Goal: Task Accomplishment & Management: Use online tool/utility

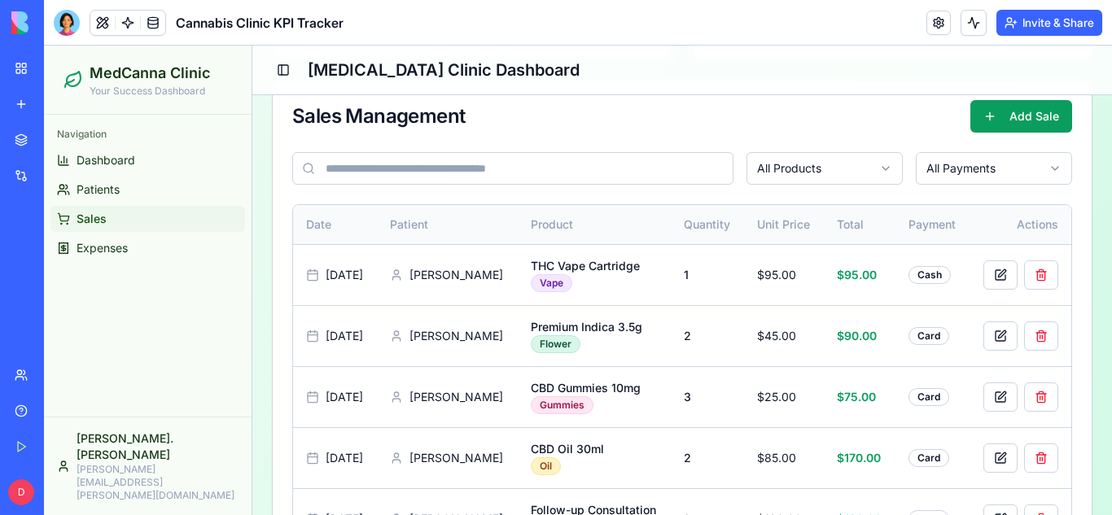
scroll to position [480, 0]
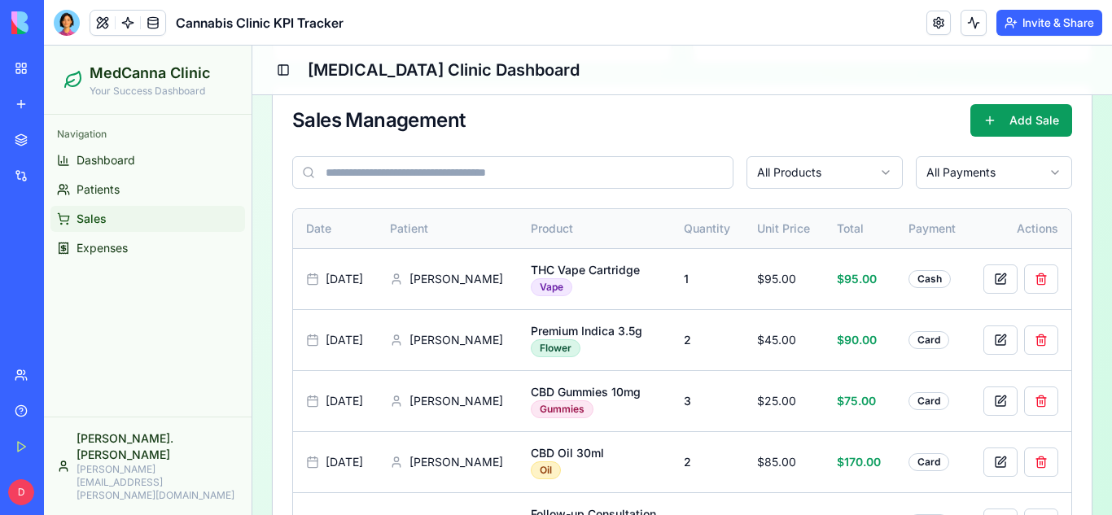
click at [946, 340] on div "Card" at bounding box center [929, 340] width 41 height 18
click at [111, 250] on span "Expenses" at bounding box center [102, 248] width 51 height 16
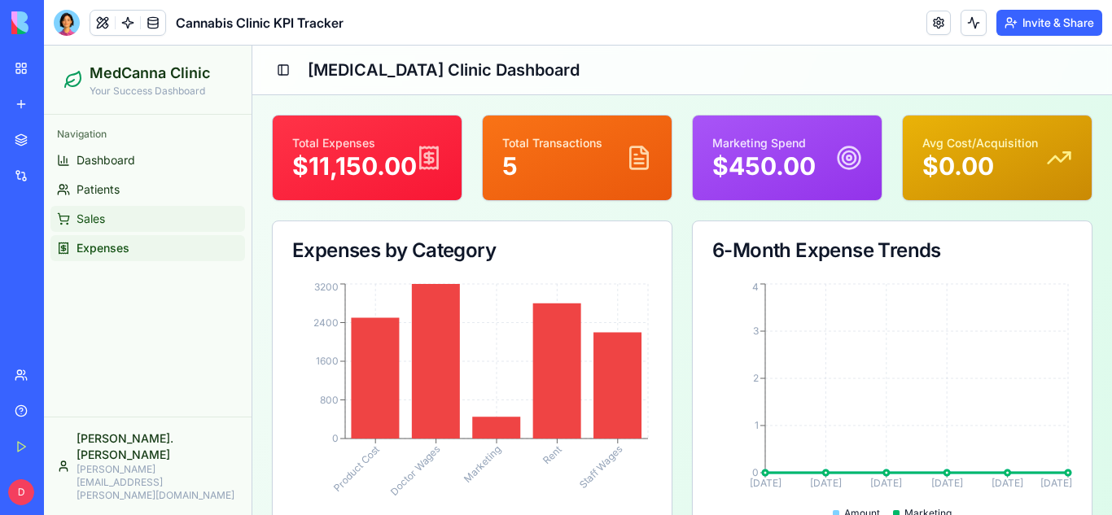
click at [101, 222] on span "Sales" at bounding box center [91, 219] width 28 height 16
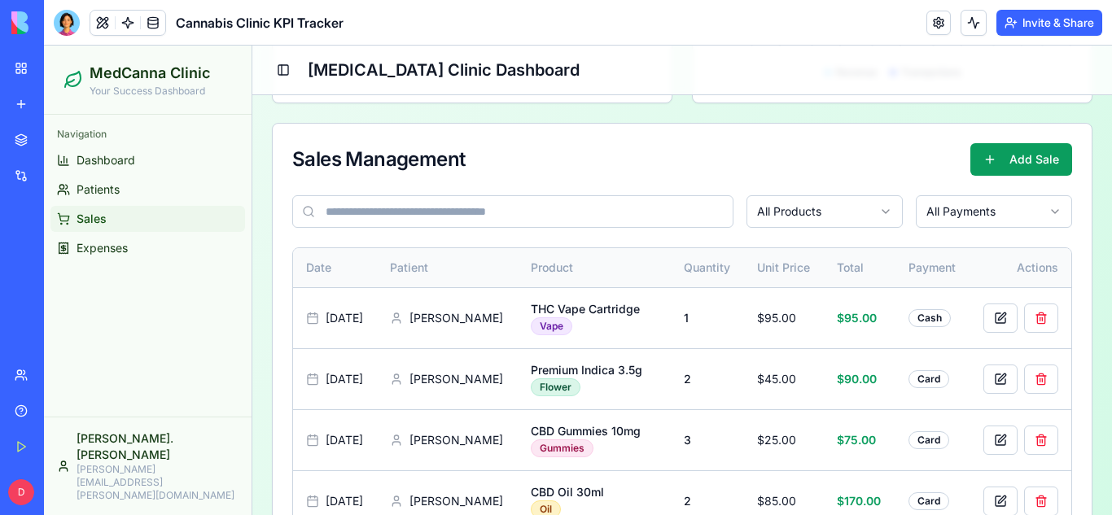
scroll to position [457, 0]
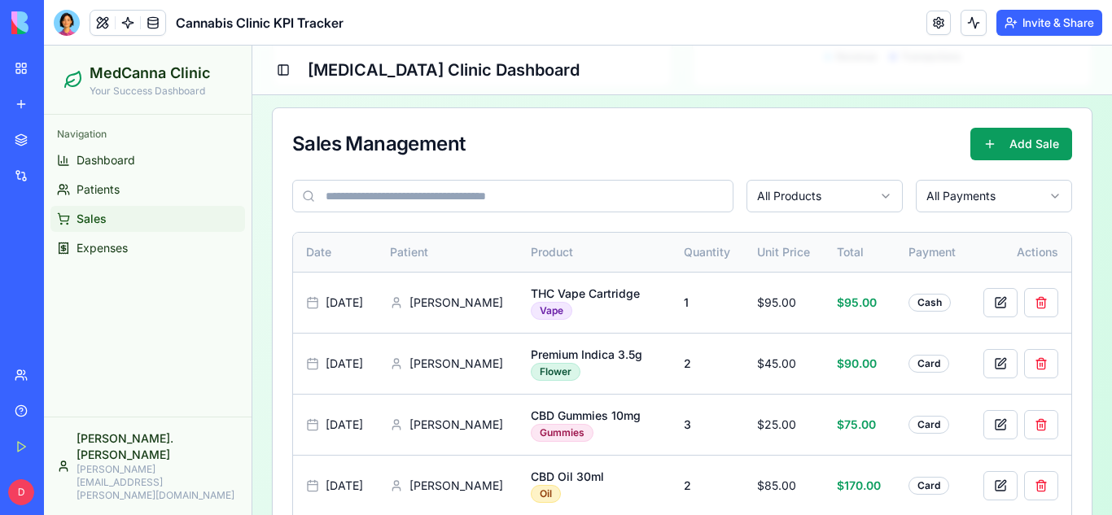
click at [868, 194] on html "MedCanna Clinic Your Success Dashboard Navigation Dashboard Patients Sales Expe…" at bounding box center [578, 118] width 1068 height 1058
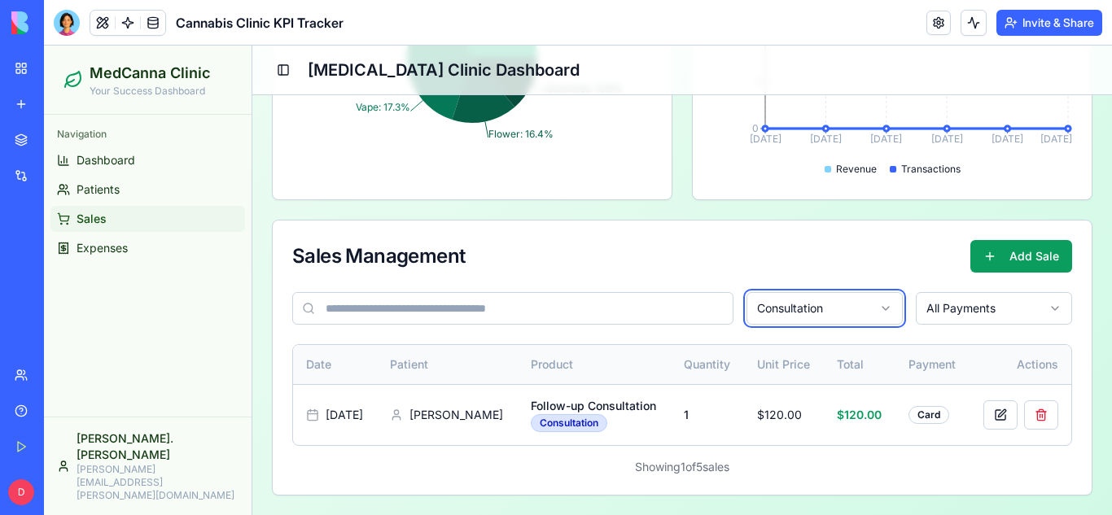
scroll to position [361, 0]
click at [532, 182] on div "Oil: 30.9% Consultation: 21.8% Vape: 17.3% Flower: 16.4% Gummies: 13.6%" at bounding box center [472, 68] width 399 height 264
click at [23, 64] on link "My Workspace" at bounding box center [37, 68] width 65 height 33
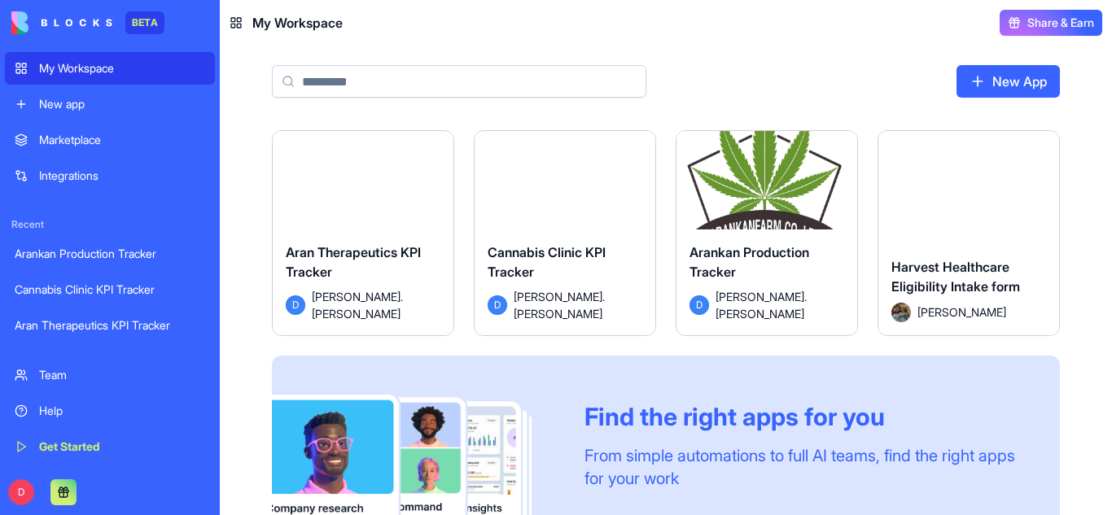
click at [332, 183] on button "Launch" at bounding box center [363, 187] width 122 height 33
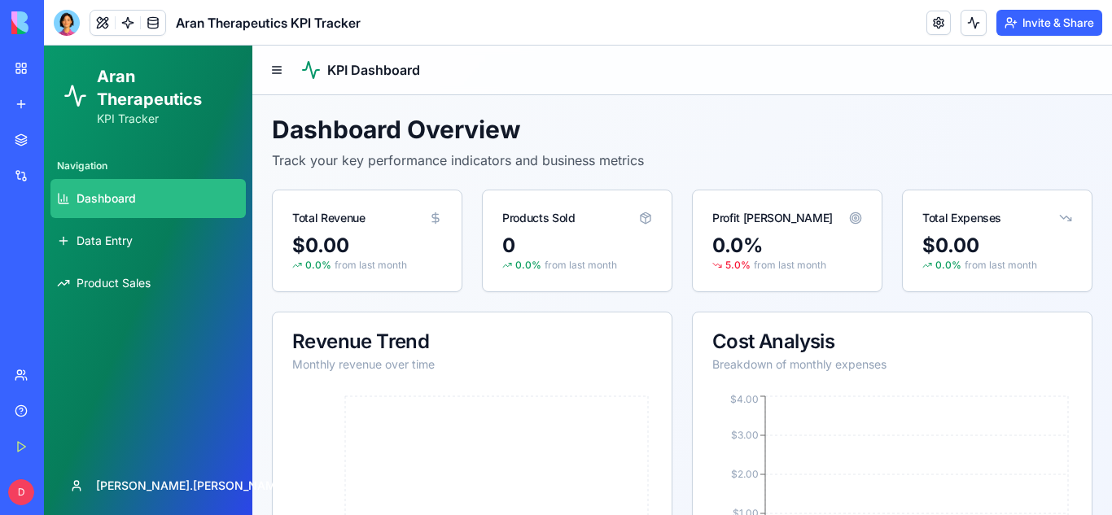
scroll to position [526, 0]
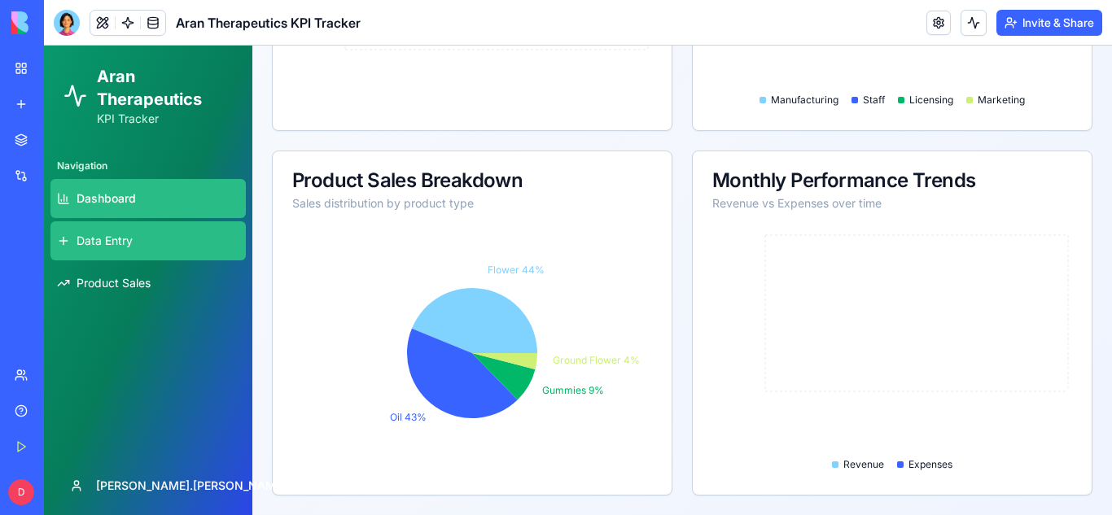
click at [89, 245] on span "Data Entry" at bounding box center [105, 241] width 56 height 16
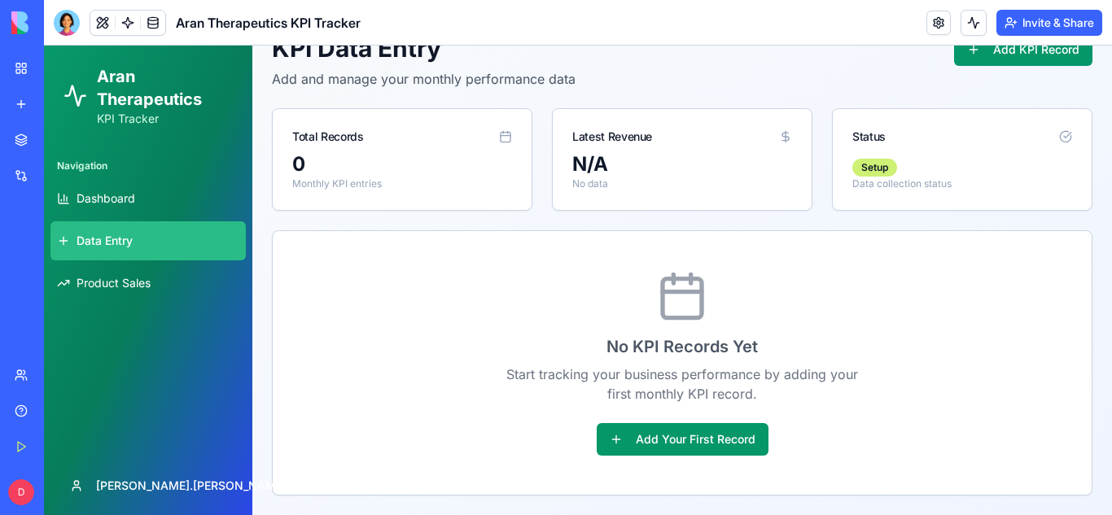
scroll to position [81, 0]
click at [677, 455] on button "Add Your First Record" at bounding box center [683, 439] width 172 height 33
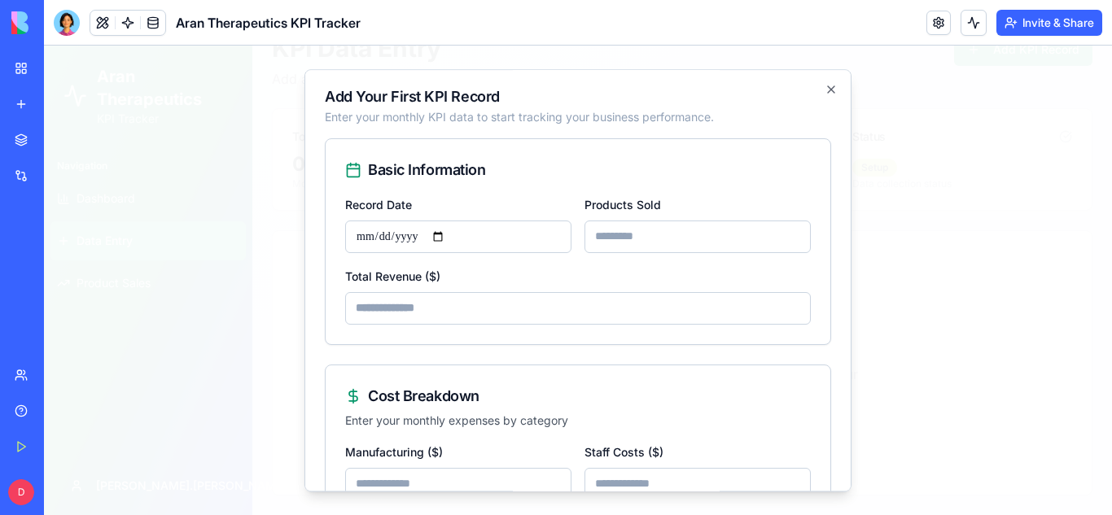
click at [654, 236] on input "Products Sold" at bounding box center [698, 237] width 226 height 33
type input "*"
click at [796, 241] on input "*" at bounding box center [698, 237] width 226 height 33
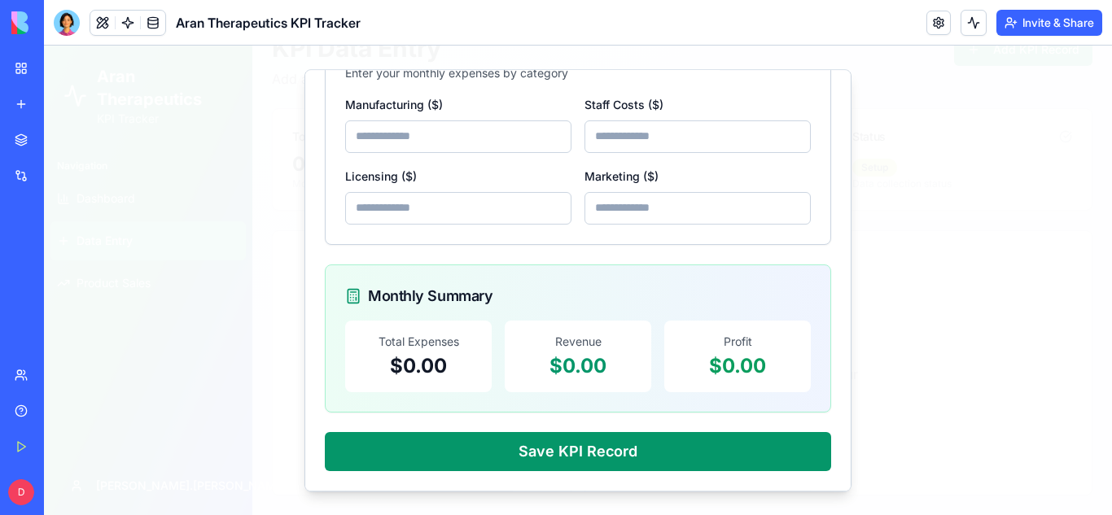
scroll to position [0, 0]
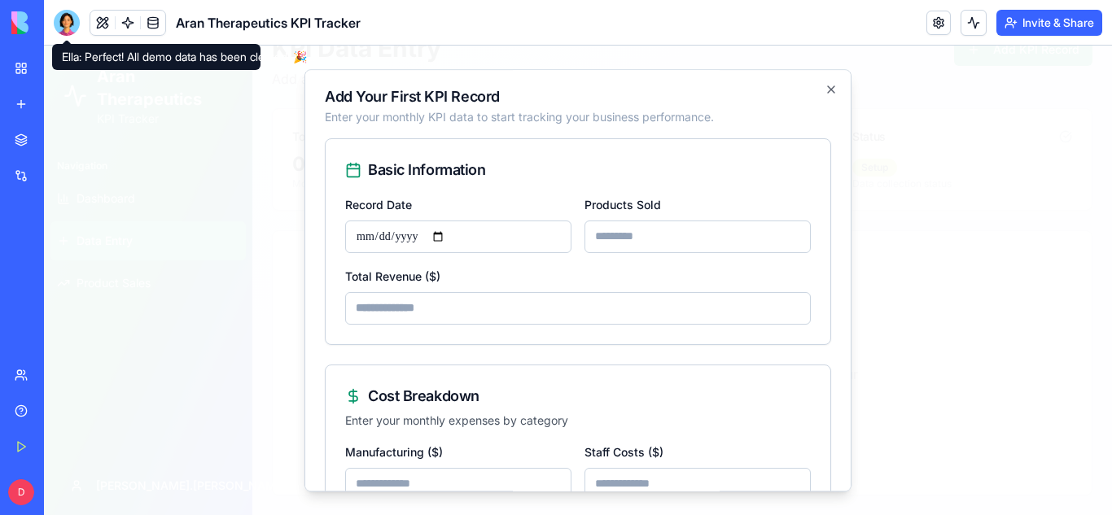
click at [166, 162] on div at bounding box center [578, 281] width 1068 height 470
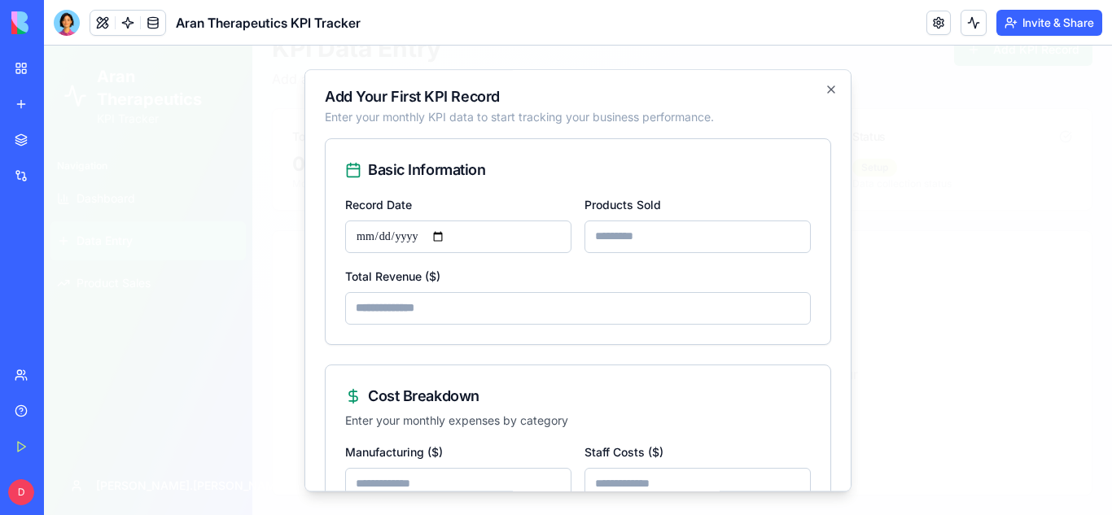
scroll to position [69, 0]
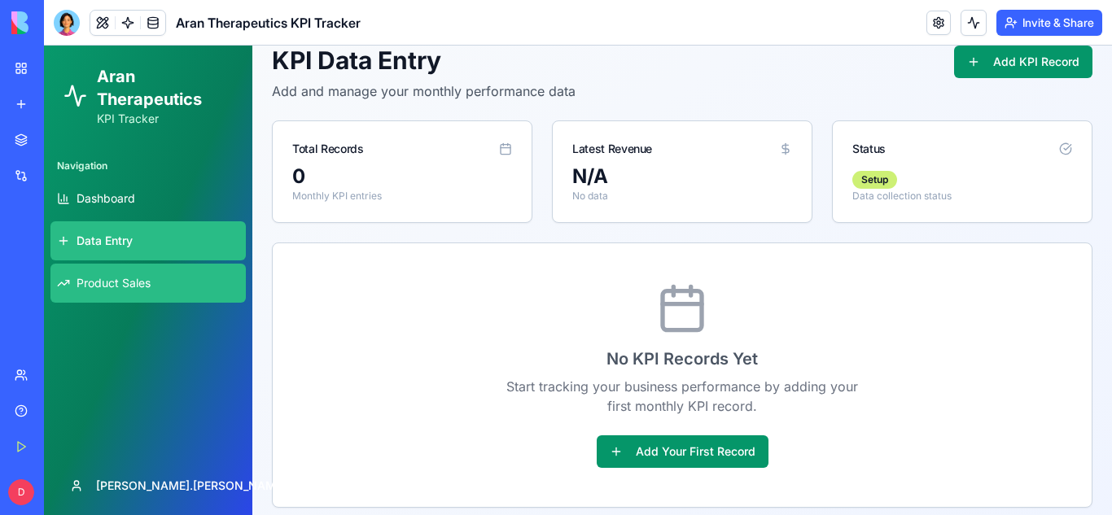
click at [126, 287] on span "Product Sales" at bounding box center [114, 283] width 74 height 16
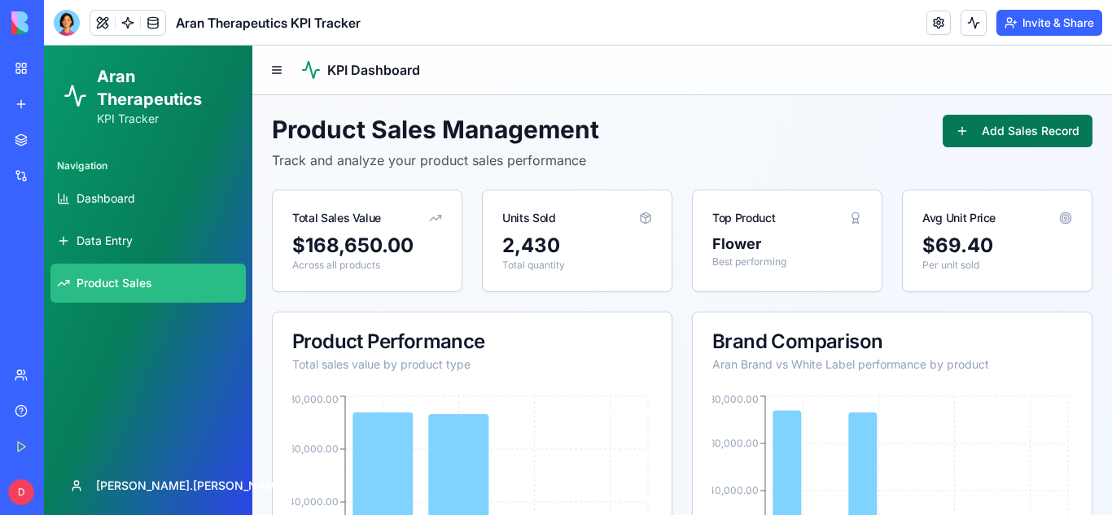
click at [1036, 143] on button "Add Sales Record" at bounding box center [1018, 131] width 150 height 33
click at [983, 120] on button "Add Sales Record" at bounding box center [1018, 131] width 150 height 33
click at [967, 129] on button "Add Sales Record" at bounding box center [1018, 131] width 150 height 33
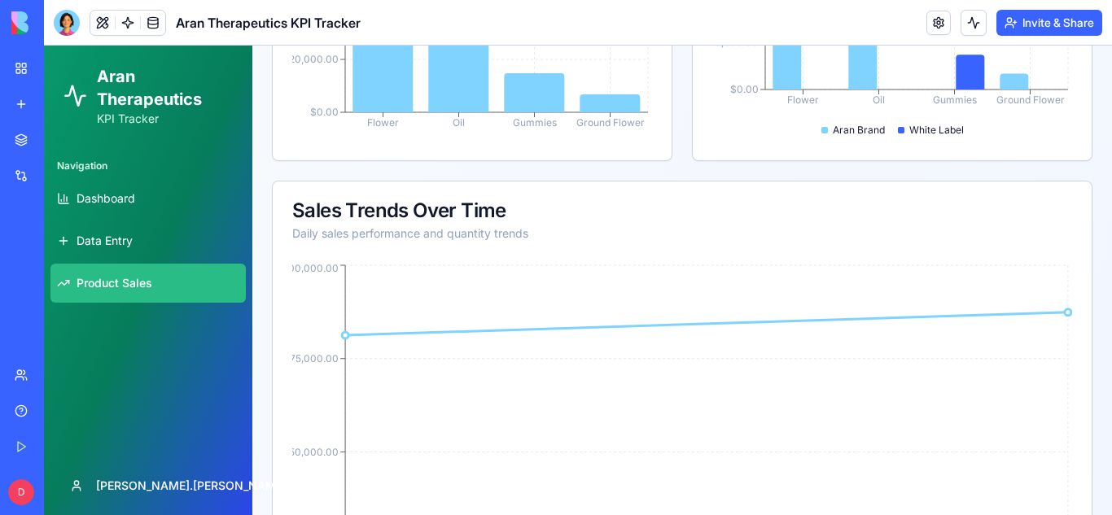
scroll to position [498, 0]
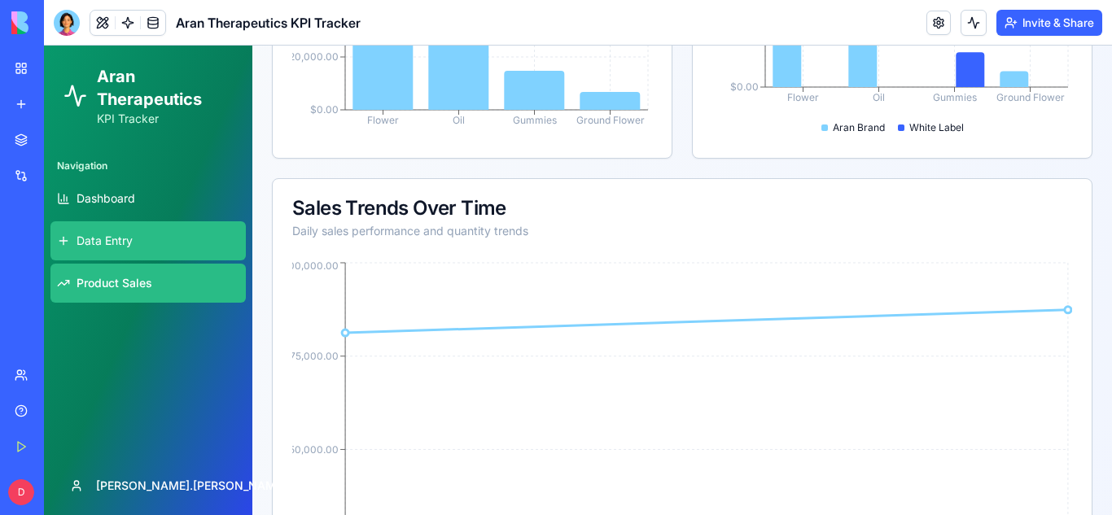
click at [120, 239] on span "Data Entry" at bounding box center [105, 241] width 56 height 16
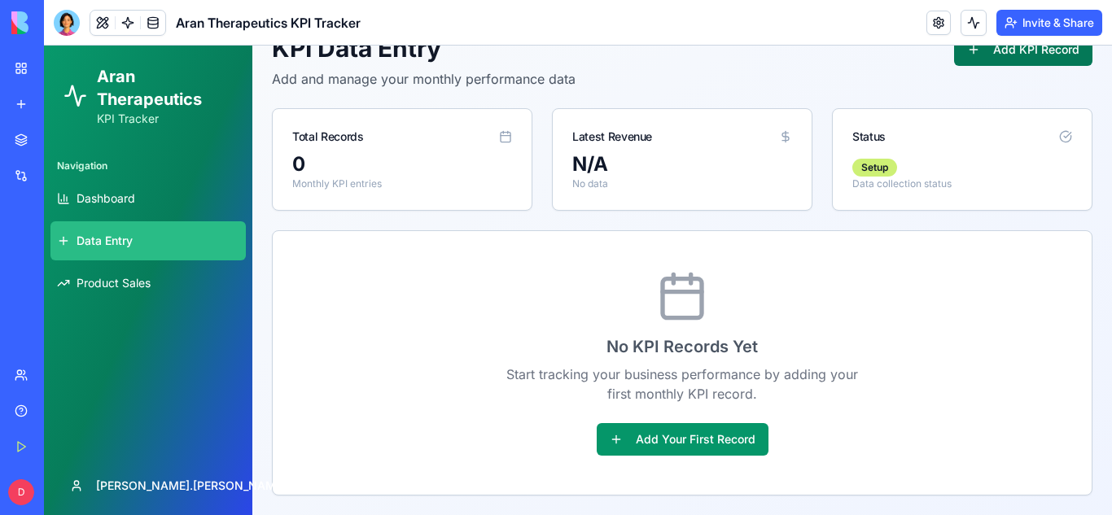
click at [999, 52] on button "Add KPI Record" at bounding box center [1023, 49] width 138 height 33
click at [966, 55] on button "Add KPI Record" at bounding box center [1023, 49] width 138 height 33
click at [23, 72] on link "My Workspace" at bounding box center [37, 68] width 65 height 33
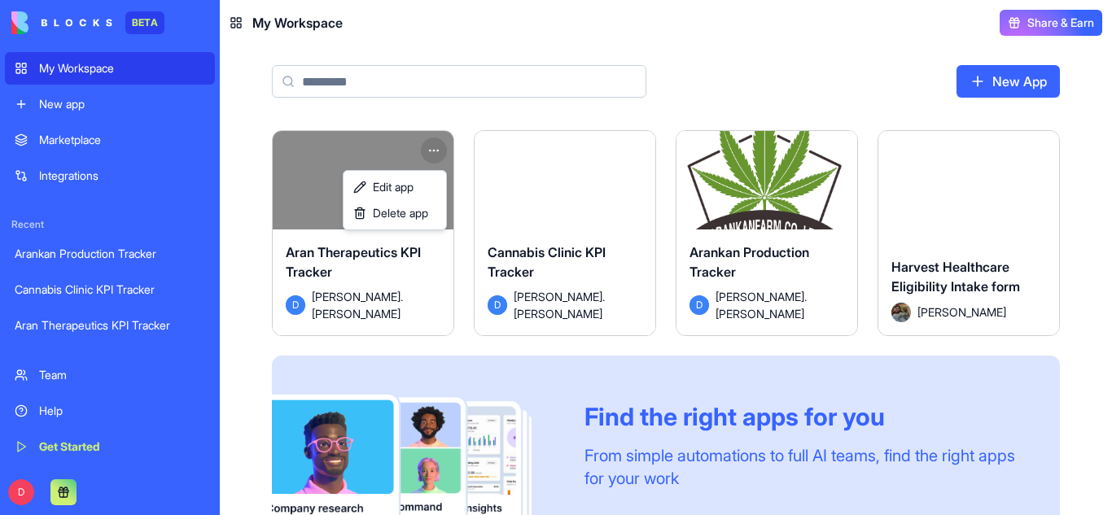
click at [442, 155] on html "BETA My Workspace New app Marketplace Integrations Recent Arankan Production Tr…" at bounding box center [556, 257] width 1112 height 515
click at [401, 231] on html "BETA My Workspace New app Marketplace Integrations Recent Arankan Production Tr…" at bounding box center [556, 257] width 1112 height 515
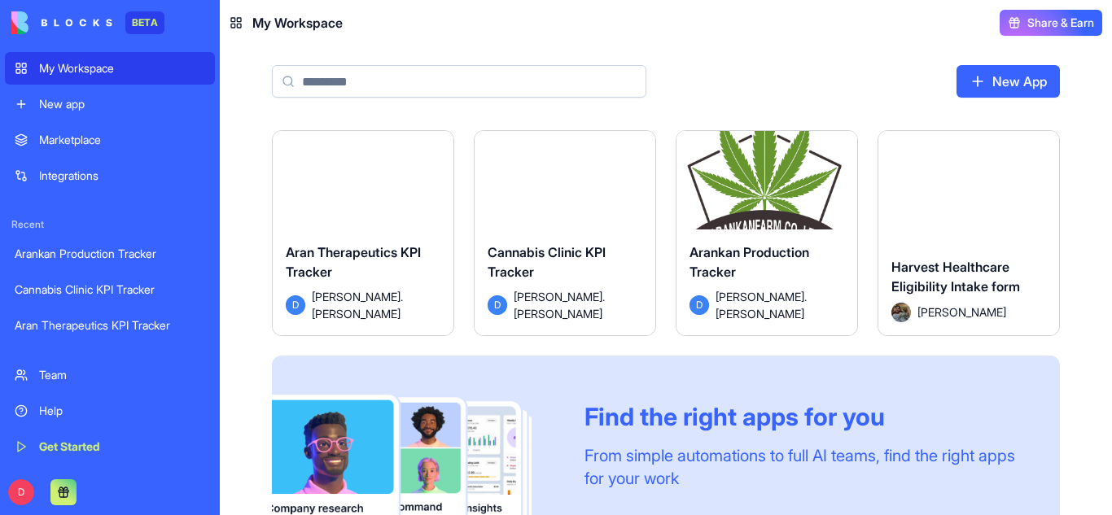
click at [434, 147] on html "BETA My Workspace New app Marketplace Integrations Recent Arankan Production Tr…" at bounding box center [556, 257] width 1112 height 515
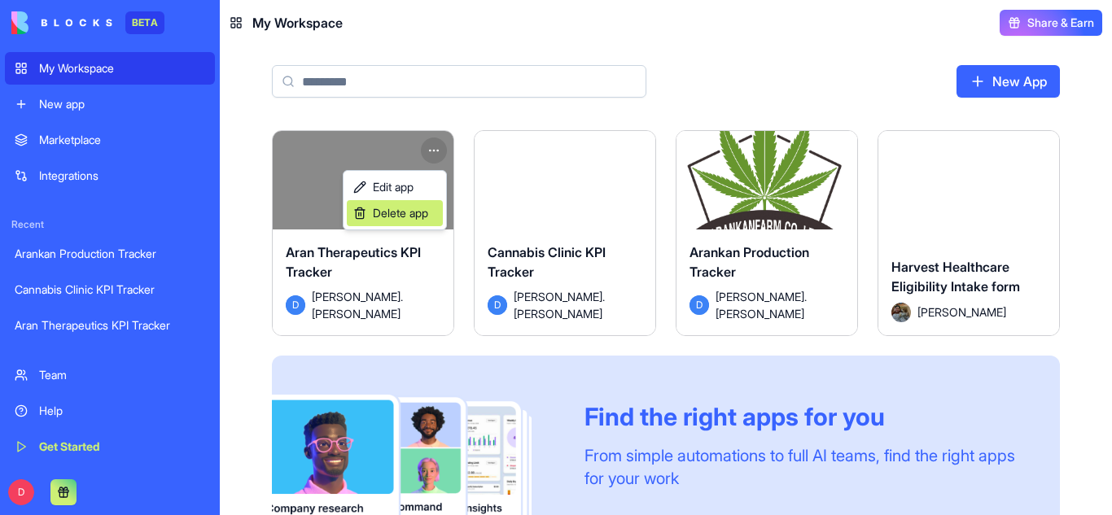
click at [402, 208] on span "Delete app" at bounding box center [400, 213] width 55 height 16
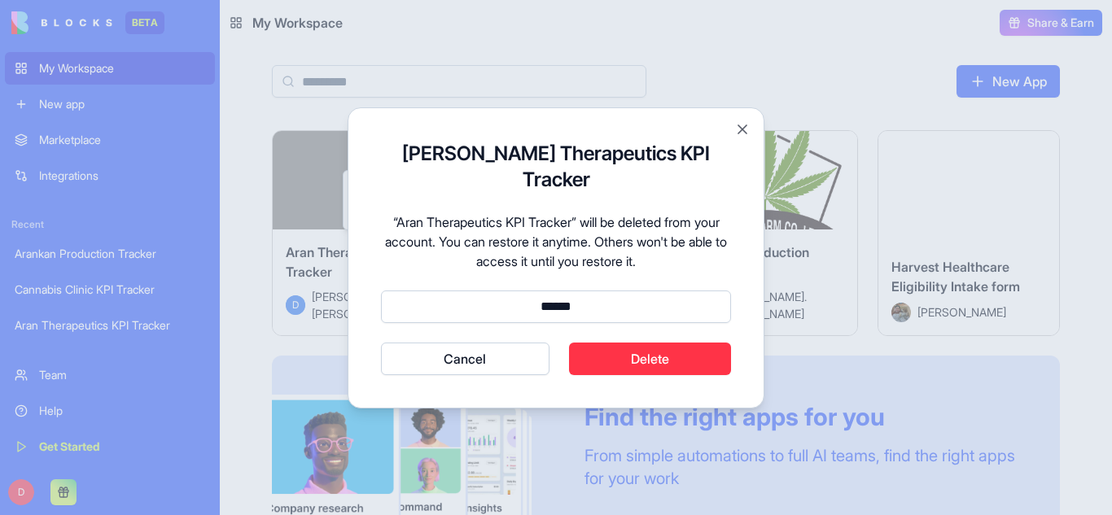
type input "******"
click at [381, 343] on button "Cancel" at bounding box center [465, 359] width 169 height 33
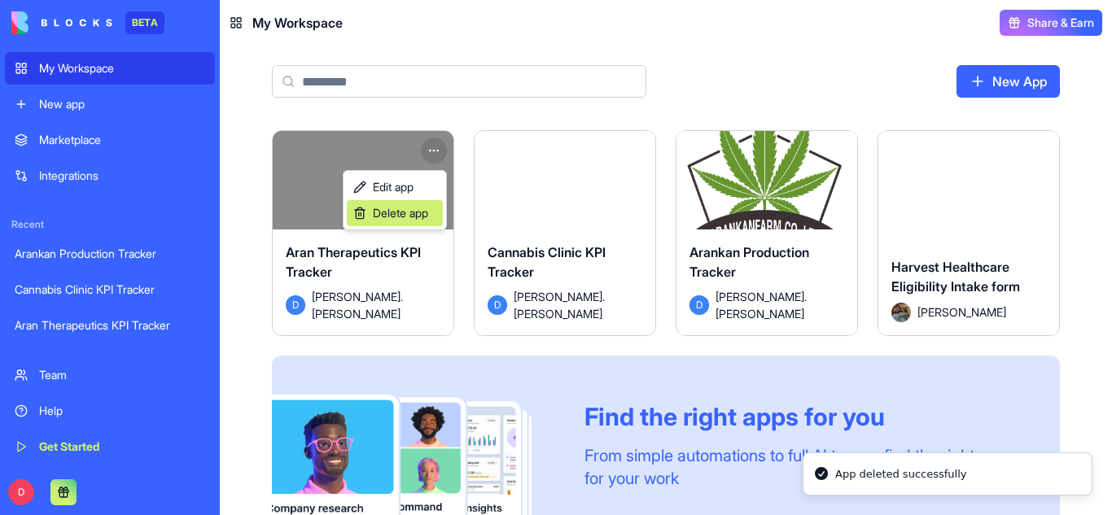
click at [419, 217] on span "Delete app" at bounding box center [400, 213] width 55 height 16
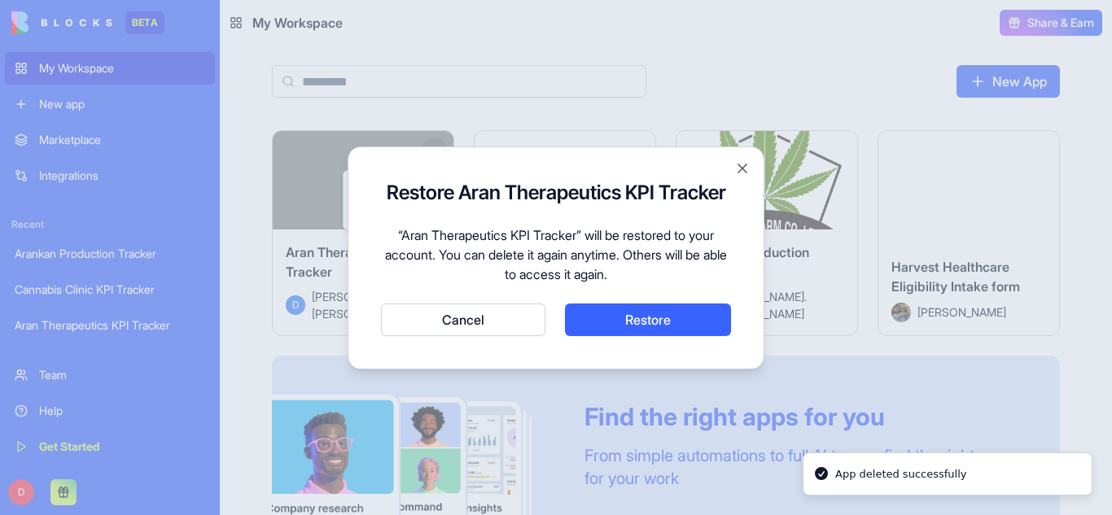
click at [454, 325] on button "Cancel" at bounding box center [463, 320] width 164 height 33
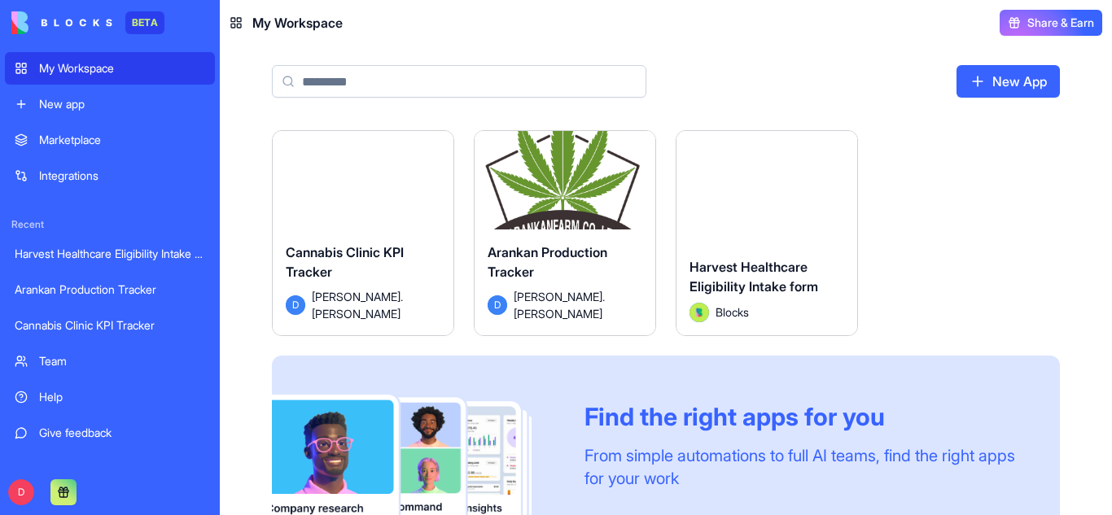
click at [354, 191] on button "Launch" at bounding box center [363, 187] width 122 height 33
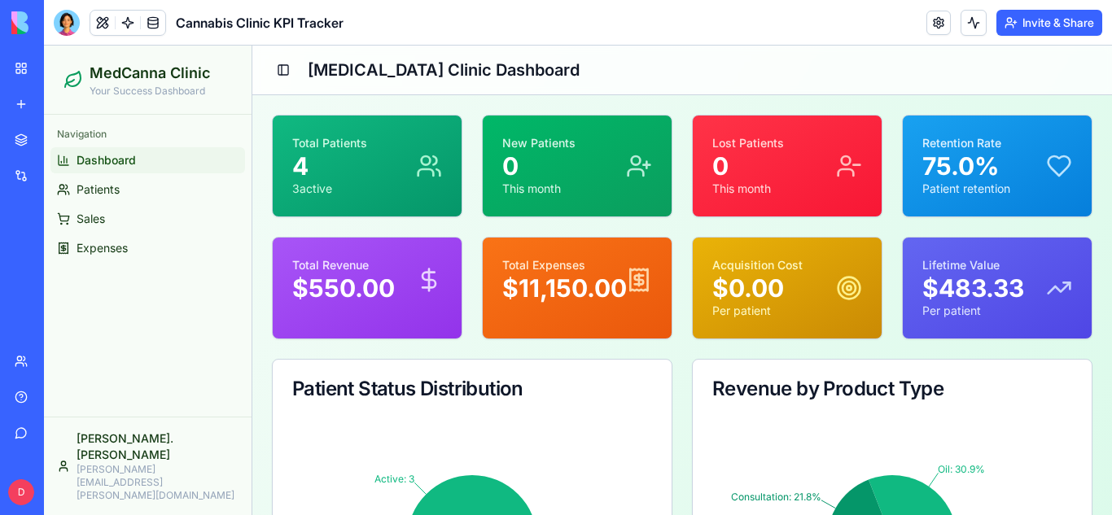
click at [15, 65] on link "My Workspace" at bounding box center [37, 68] width 65 height 33
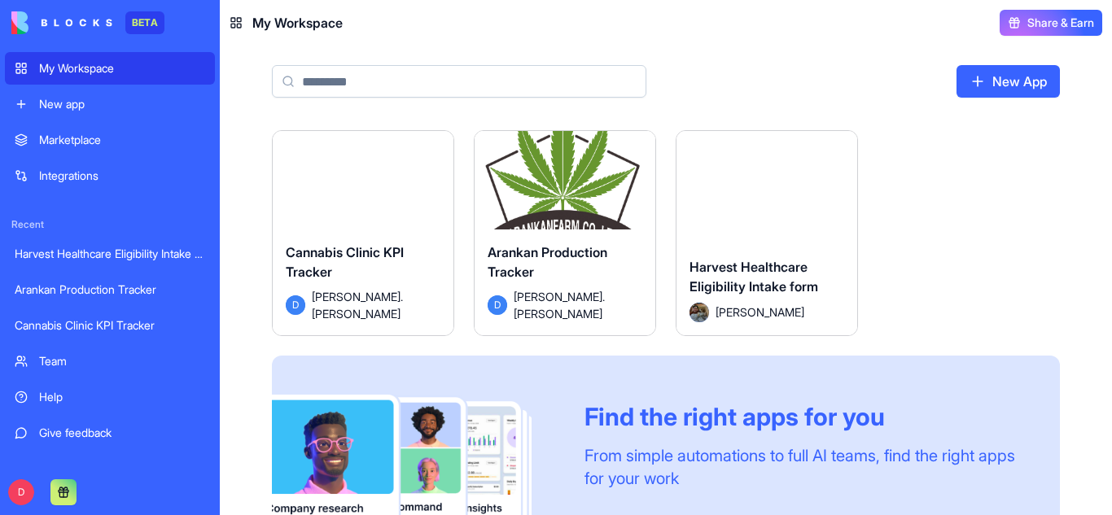
click at [51, 107] on div "New app" at bounding box center [122, 104] width 166 height 16
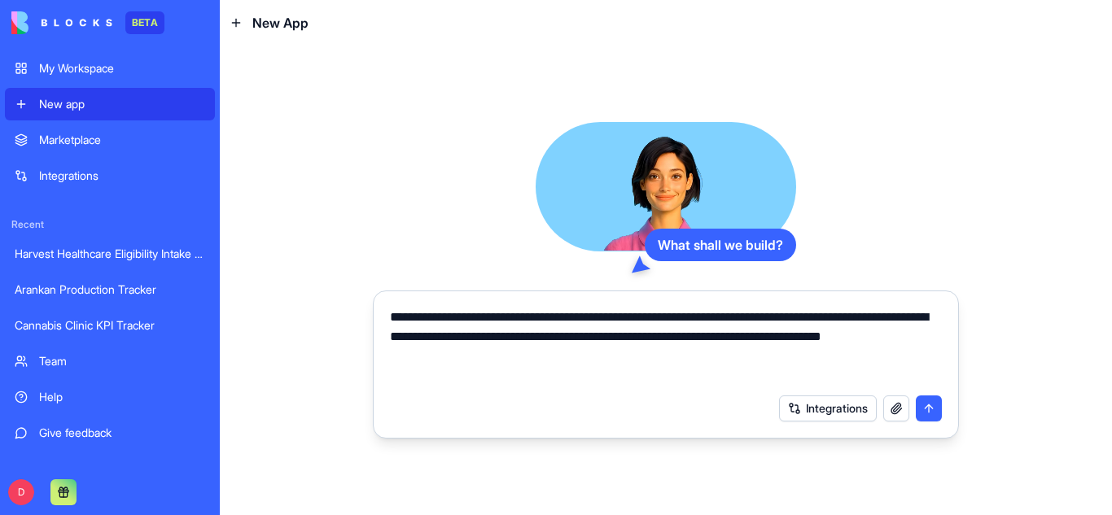
type textarea "**********"
click at [932, 397] on button "submit" at bounding box center [929, 409] width 26 height 26
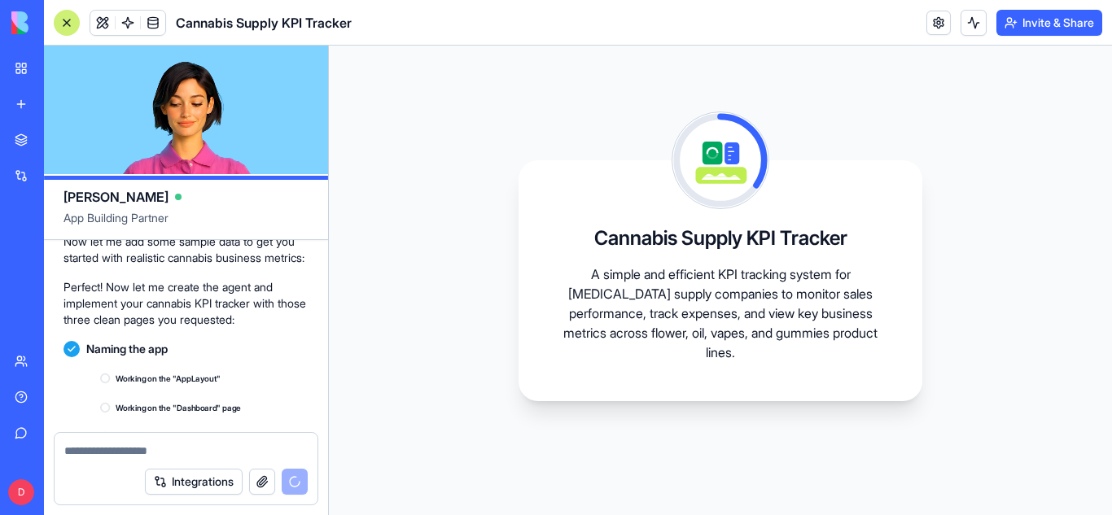
scroll to position [495, 0]
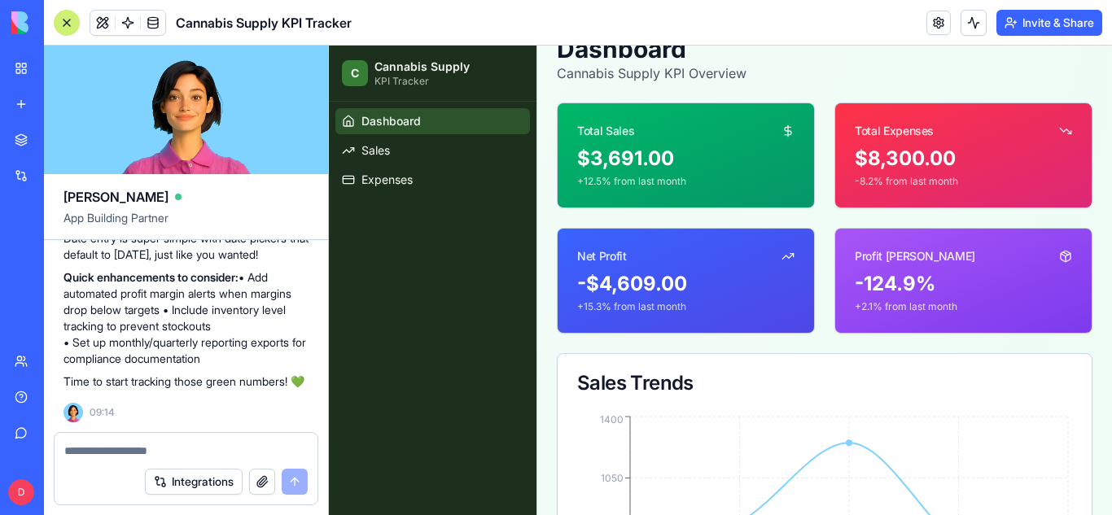
scroll to position [42, 0]
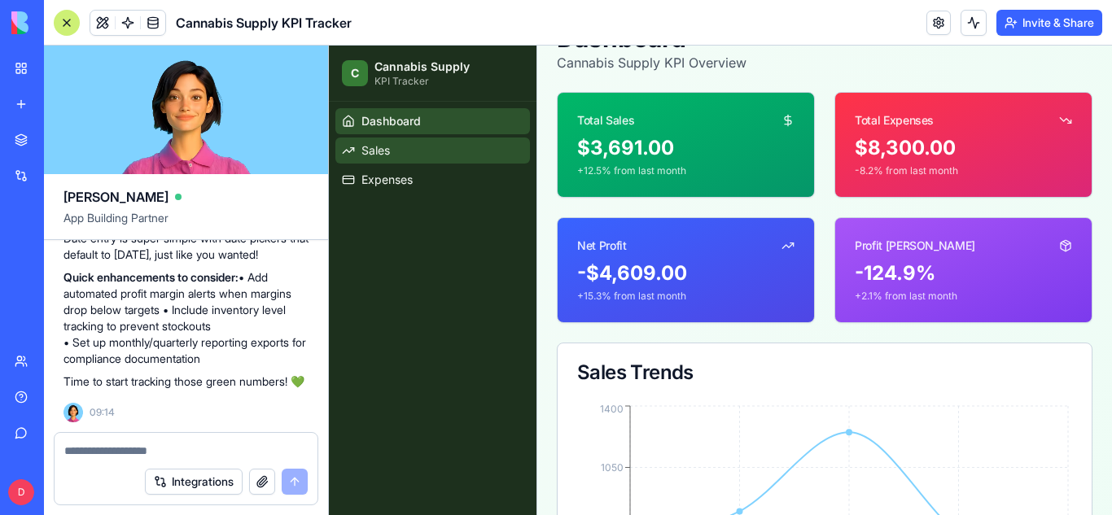
click at [387, 145] on span "Sales" at bounding box center [376, 150] width 28 height 16
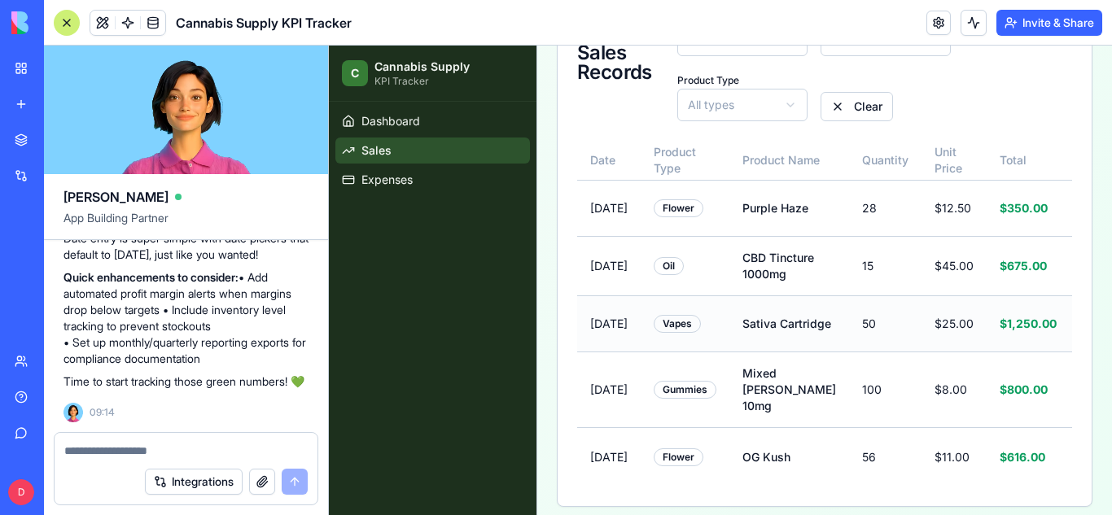
scroll to position [261, 0]
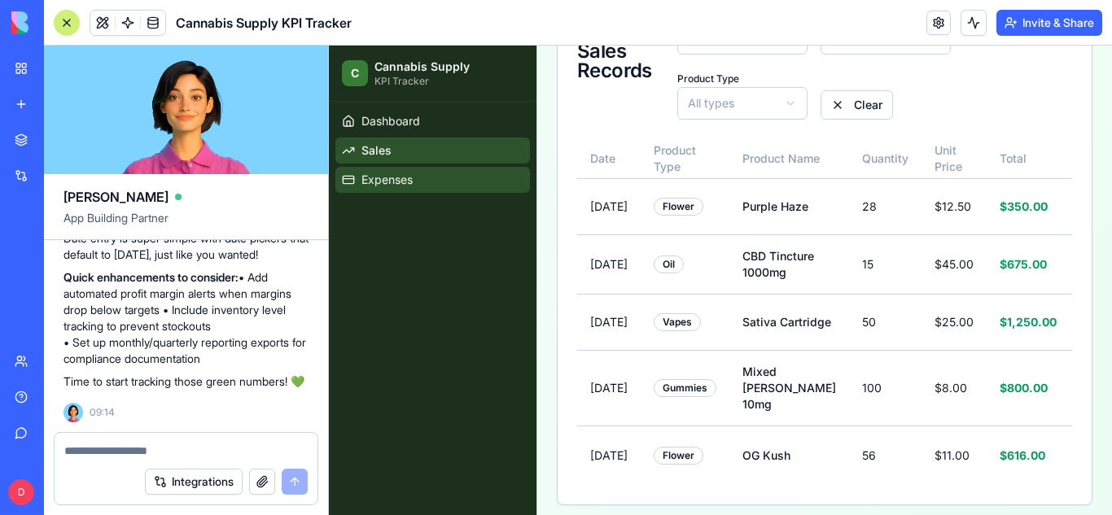
click at [412, 179] on span "Expenses" at bounding box center [387, 180] width 51 height 16
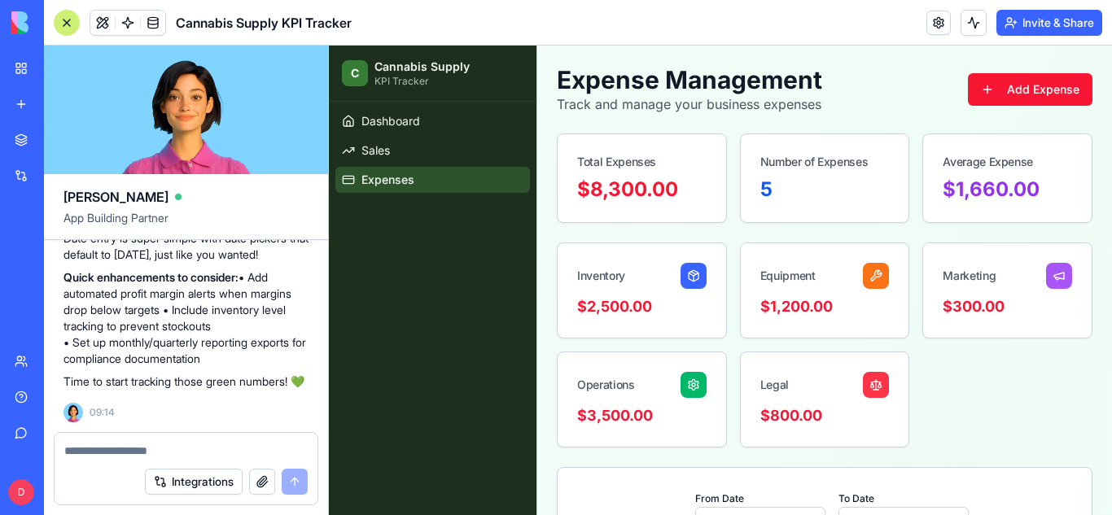
click at [57, 20] on div at bounding box center [67, 23] width 26 height 26
